Goal: Information Seeking & Learning: Understand process/instructions

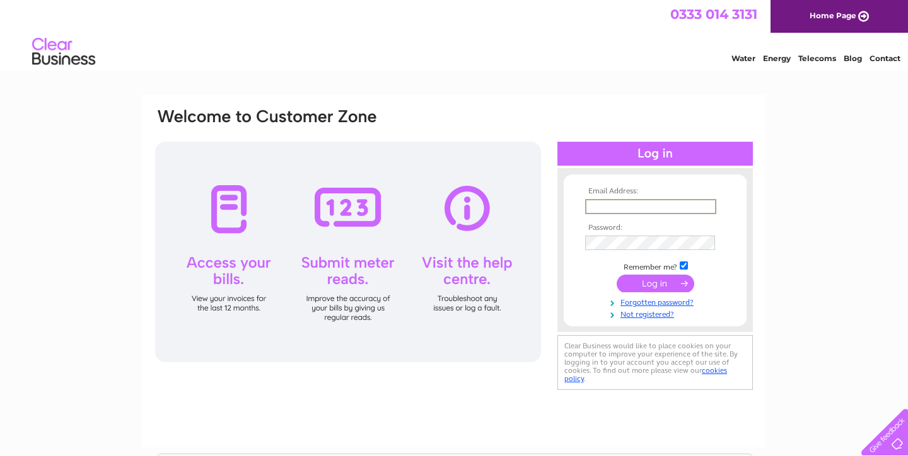
type input "tom@northportstudio.com"
click at [653, 284] on input "submit" at bounding box center [655, 284] width 78 height 18
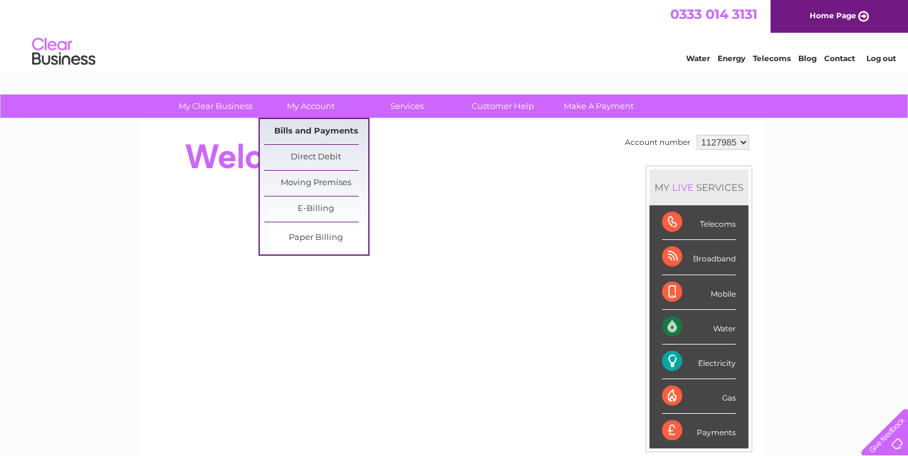
click at [328, 127] on link "Bills and Payments" at bounding box center [316, 131] width 104 height 25
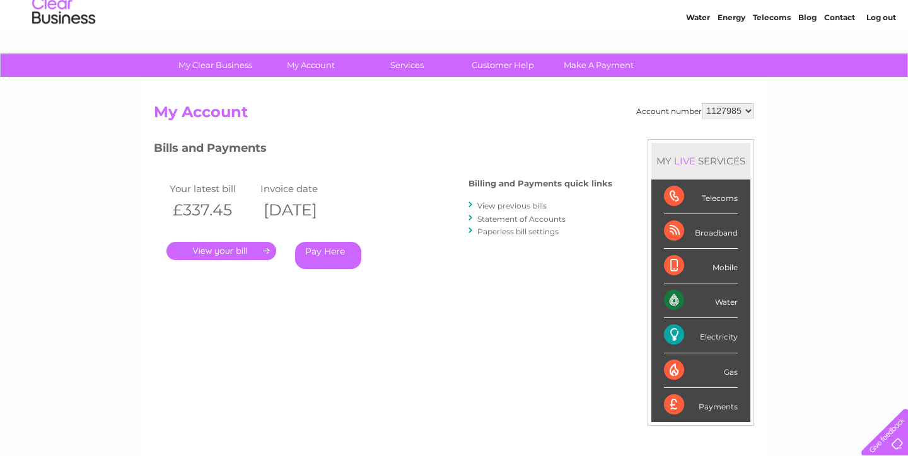
scroll to position [41, 0]
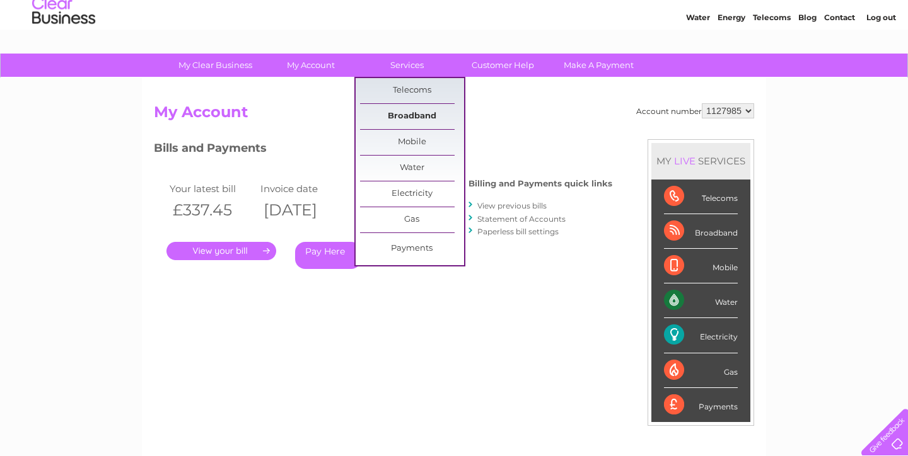
click at [407, 116] on link "Broadband" at bounding box center [412, 116] width 104 height 25
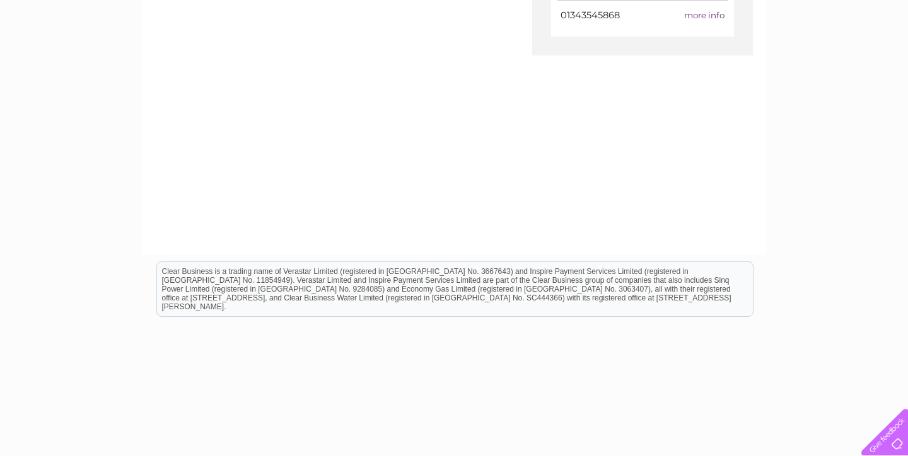
scroll to position [88, 0]
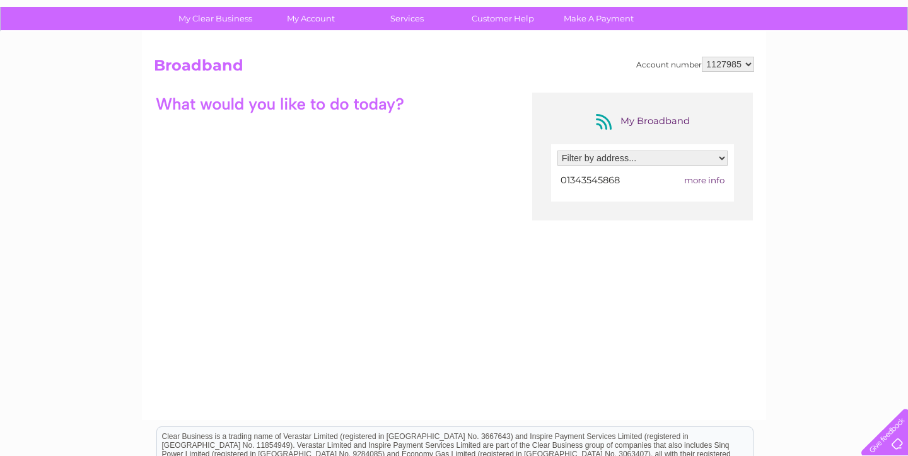
click at [712, 180] on span "more info" at bounding box center [704, 180] width 40 height 10
click at [702, 178] on span "more info" at bounding box center [704, 180] width 40 height 10
select select "2312667"
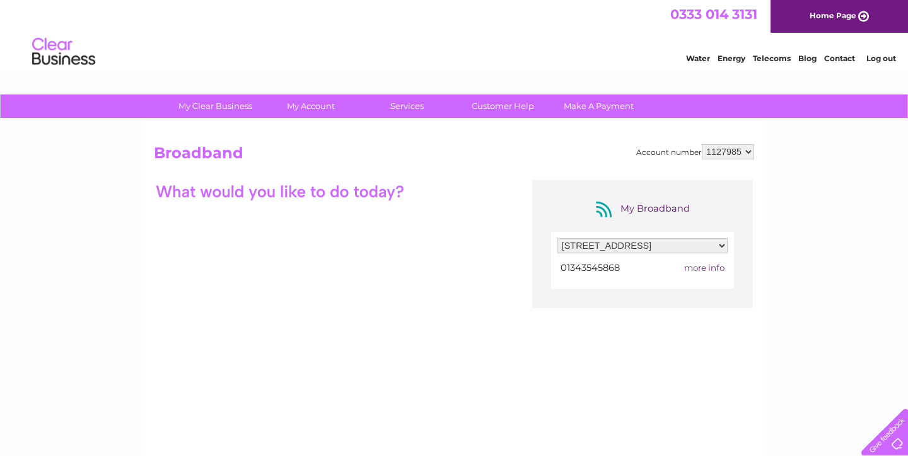
scroll to position [0, 0]
click at [613, 265] on span "01343545868" at bounding box center [589, 267] width 59 height 11
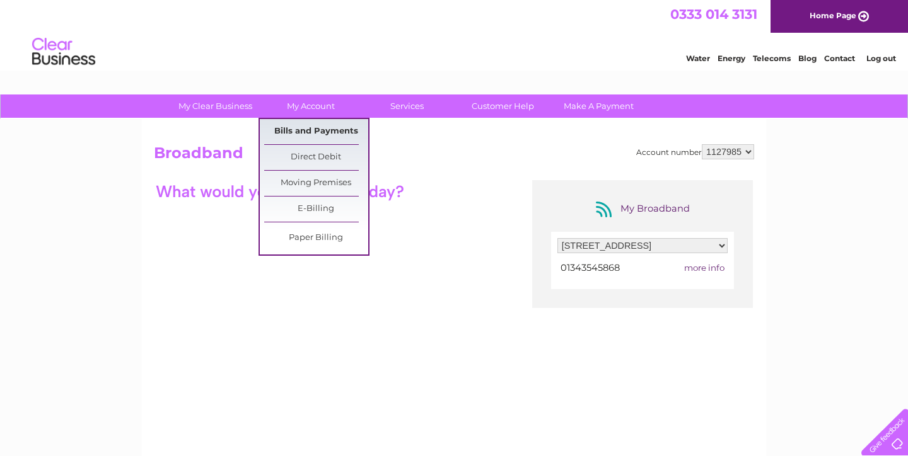
click at [313, 130] on link "Bills and Payments" at bounding box center [316, 131] width 104 height 25
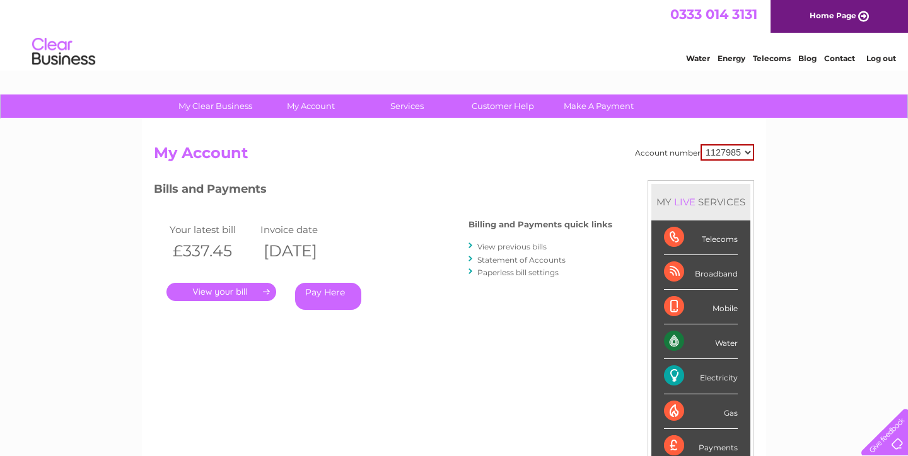
click at [263, 283] on link "." at bounding box center [221, 292] width 110 height 18
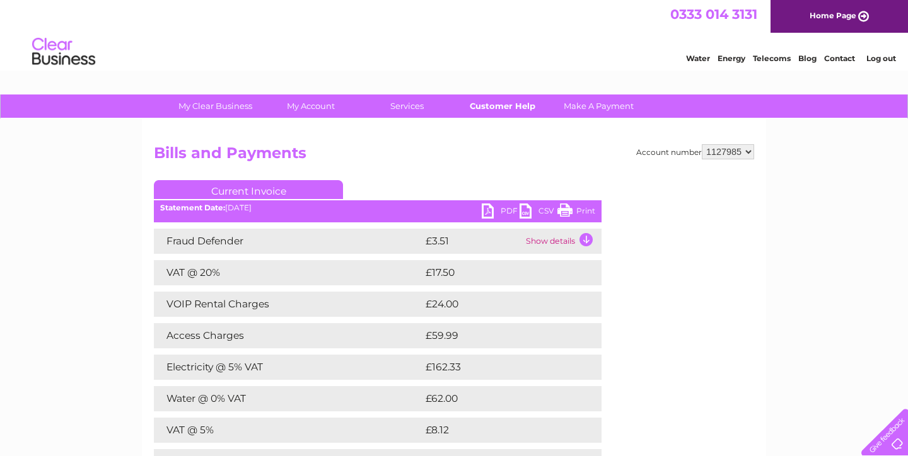
click at [528, 105] on link "Customer Help" at bounding box center [503, 106] width 104 height 23
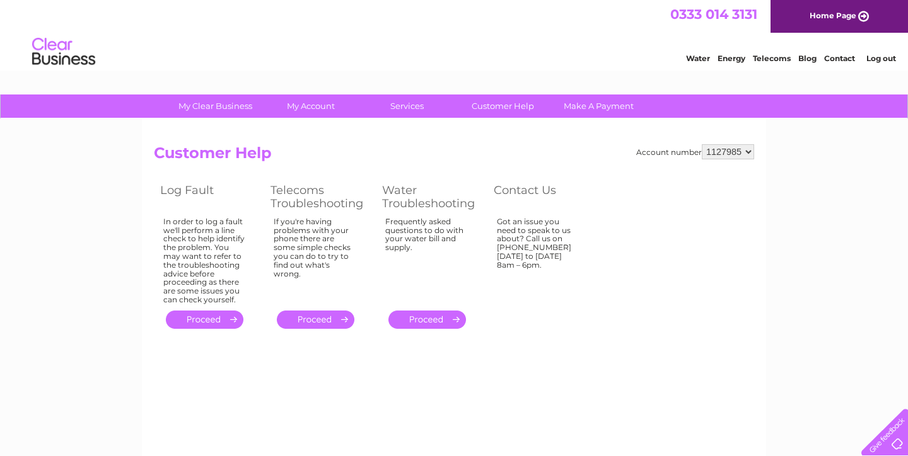
click at [843, 57] on link "Contact" at bounding box center [839, 58] width 31 height 9
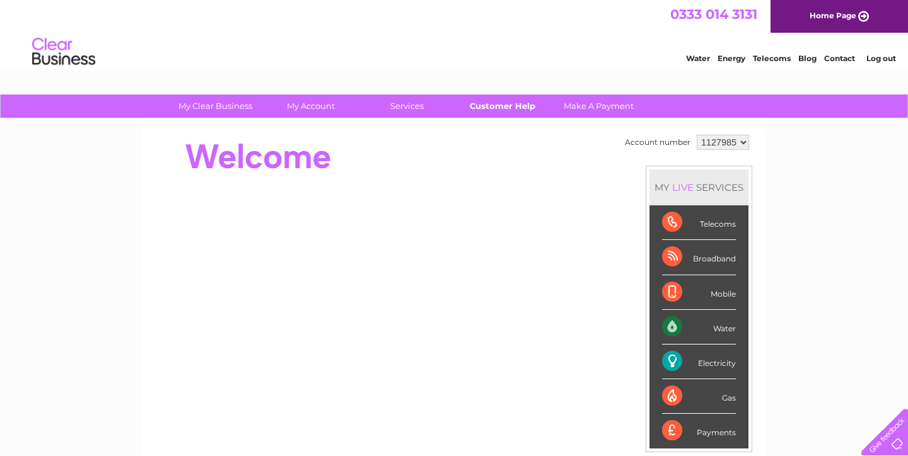
click at [509, 112] on link "Customer Help" at bounding box center [503, 106] width 104 height 23
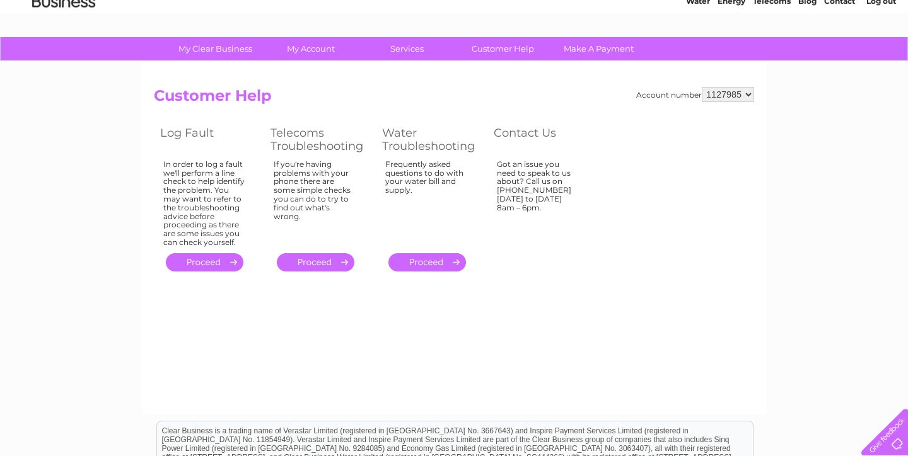
scroll to position [60, 0]
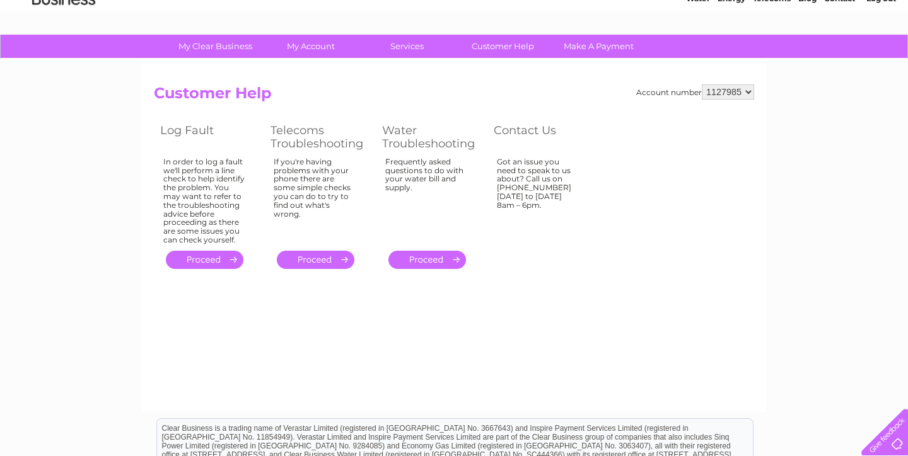
click at [333, 257] on link "." at bounding box center [316, 260] width 78 height 18
